Goal: Task Accomplishment & Management: Manage account settings

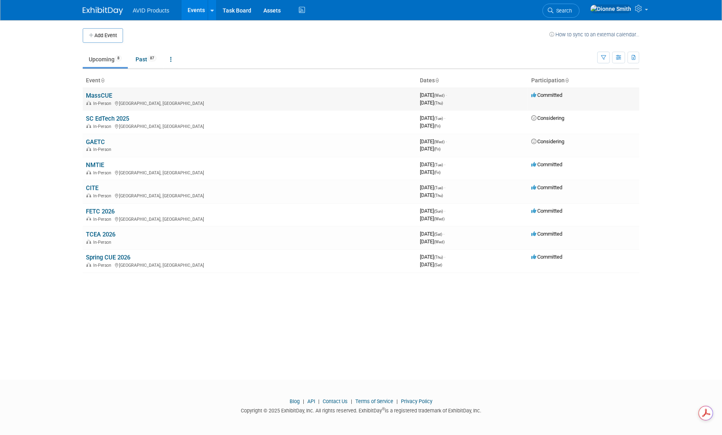
click at [96, 96] on link "MassCUE" at bounding box center [99, 95] width 26 height 7
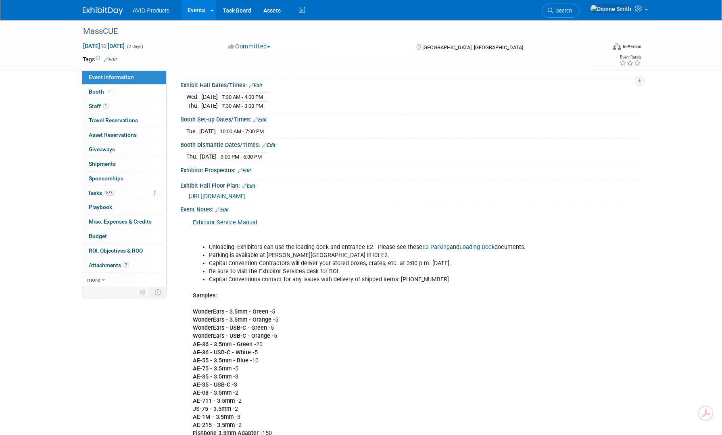
scroll to position [71, 0]
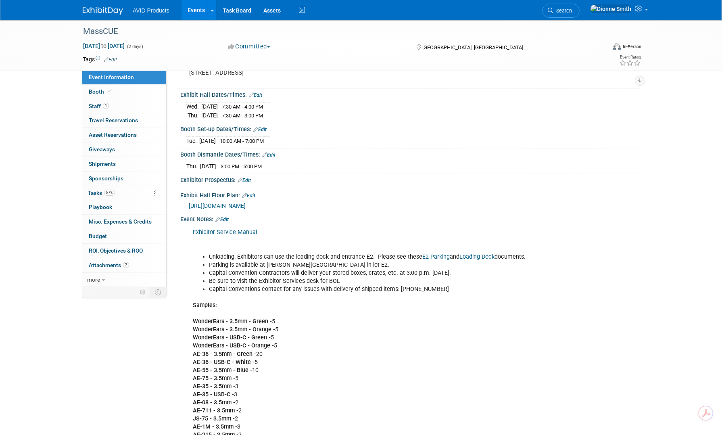
click at [229, 218] on link "Edit" at bounding box center [221, 220] width 13 height 6
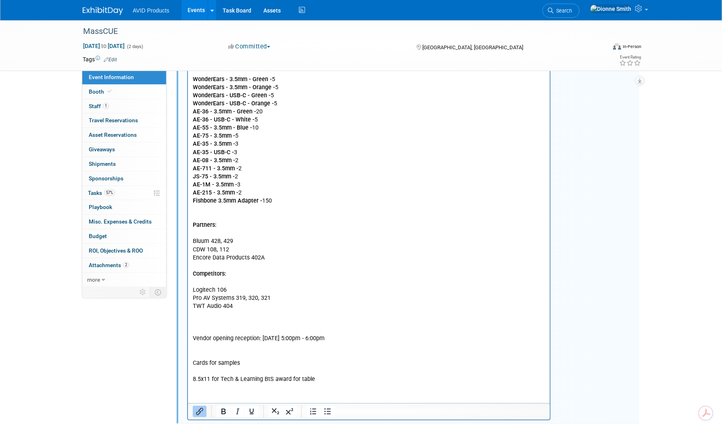
scroll to position [387, 0]
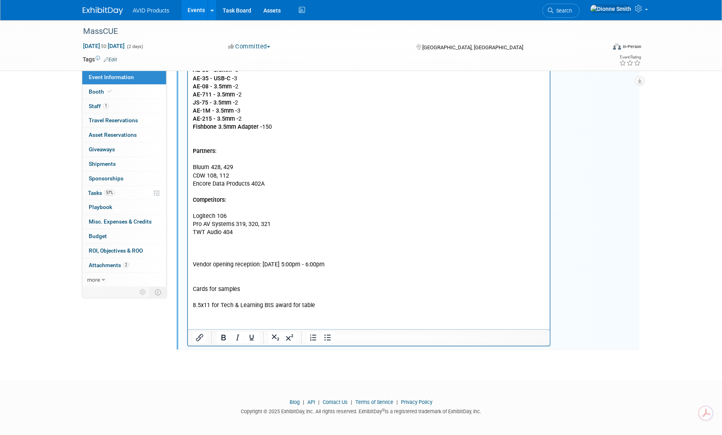
click at [243, 231] on p "Samples: WonderEars - 3.5mm - Green - 5 WonderEars - 3.5mm - Orange - 5 WonderE…" at bounding box center [368, 144] width 353 height 332
